Goal: Navigation & Orientation: Find specific page/section

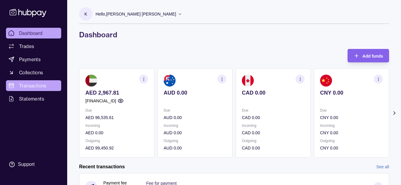
click at [49, 84] on link "Transactions" at bounding box center [33, 85] width 55 height 11
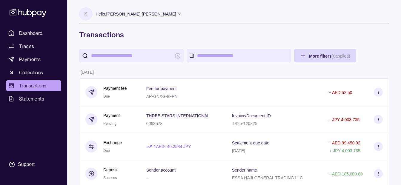
click at [51, 27] on div "Dashboard Trades Payments Collections Transactions Statements Support" at bounding box center [33, 92] width 67 height 185
click at [32, 34] on span "Dashboard" at bounding box center [31, 33] width 24 height 7
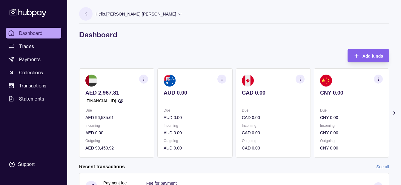
click at [397, 114] on icon at bounding box center [395, 113] width 6 height 6
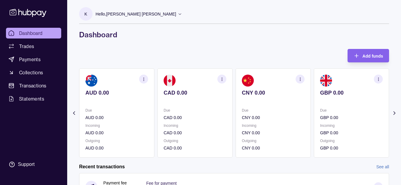
click at [397, 114] on icon at bounding box center [395, 113] width 6 height 6
